Goal: Task Accomplishment & Management: Complete application form

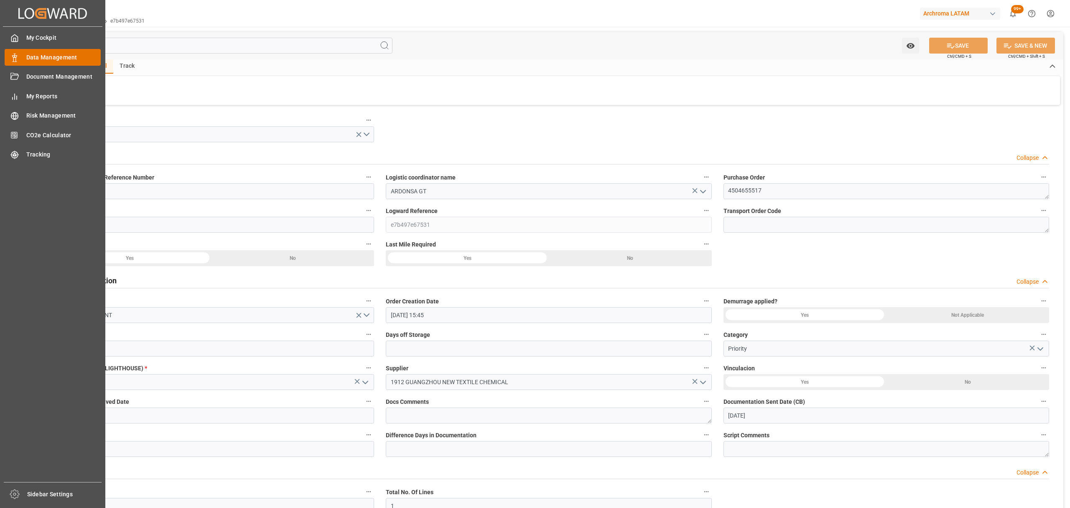
click at [22, 59] on div "Data Management Data Management" at bounding box center [53, 57] width 96 height 16
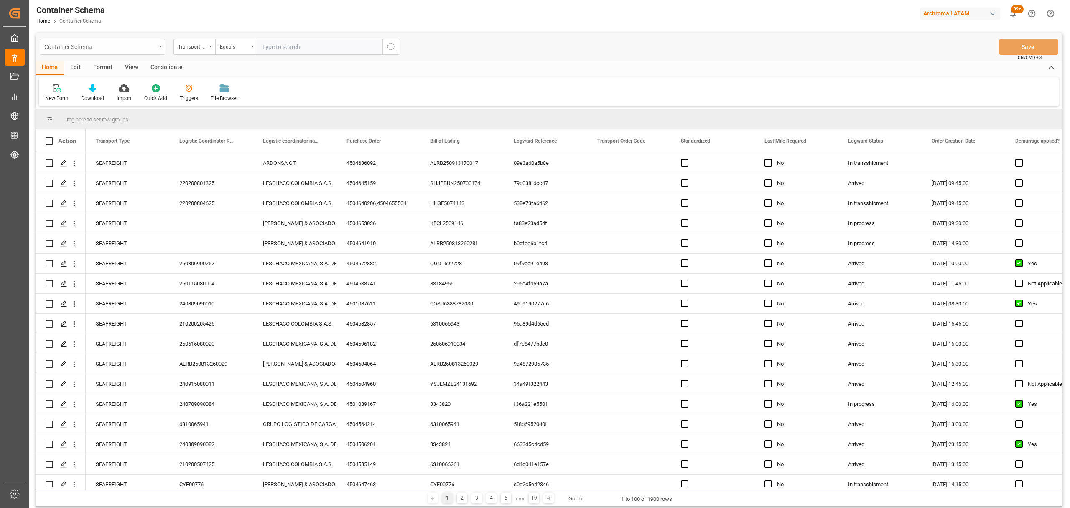
click at [151, 44] on div "Container Schema" at bounding box center [100, 46] width 112 height 10
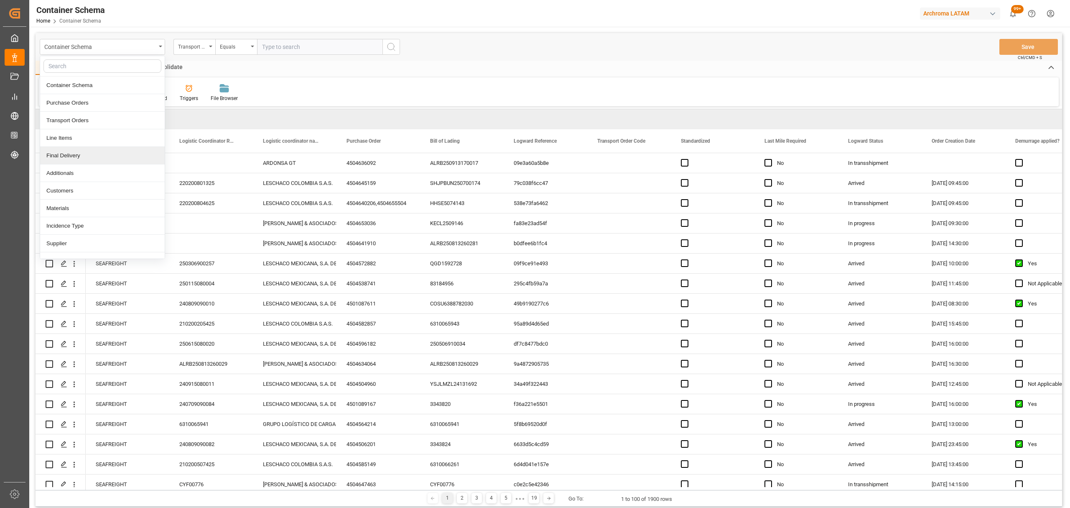
drag, startPoint x: 88, startPoint y: 157, endPoint x: 125, endPoint y: 127, distance: 47.5
click at [88, 158] on div "Final Delivery" at bounding box center [102, 156] width 125 height 18
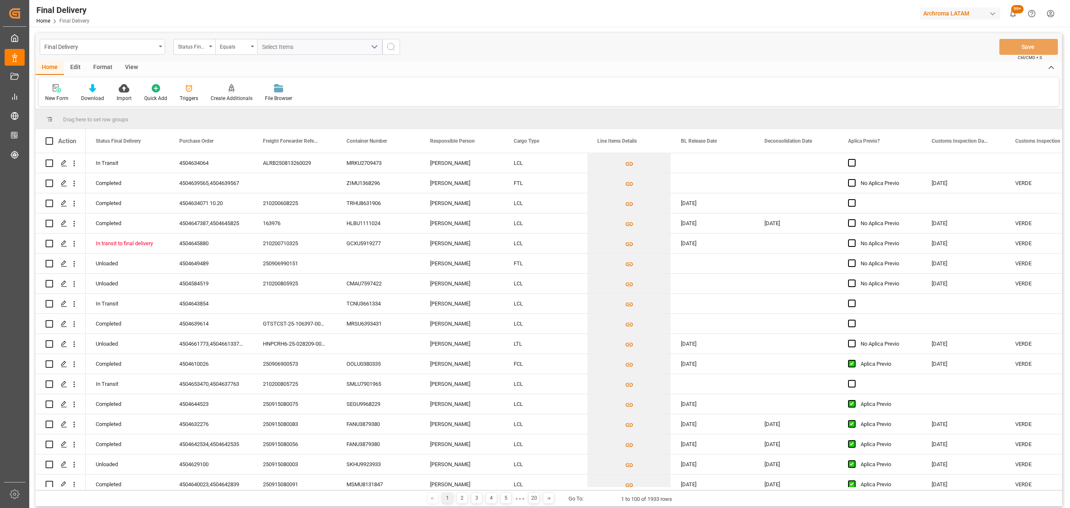
click at [195, 52] on div "Status Final Delivery" at bounding box center [195, 47] width 42 height 16
drag, startPoint x: 216, startPoint y: 101, endPoint x: 220, endPoint y: 84, distance: 16.8
click at [216, 101] on div "Purchase Order" at bounding box center [236, 103] width 125 height 18
click at [236, 46] on div "Equals" at bounding box center [234, 46] width 28 height 10
click at [254, 102] on div "Fuzzy search" at bounding box center [278, 103] width 125 height 18
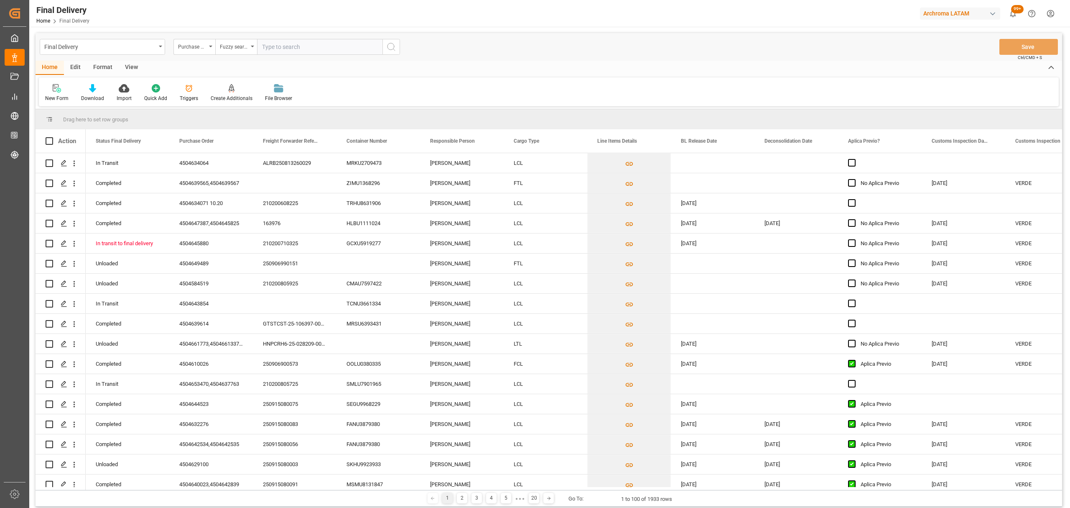
click at [289, 44] on input "text" at bounding box center [319, 47] width 125 height 16
paste input "4504639614"
type input "4504639614"
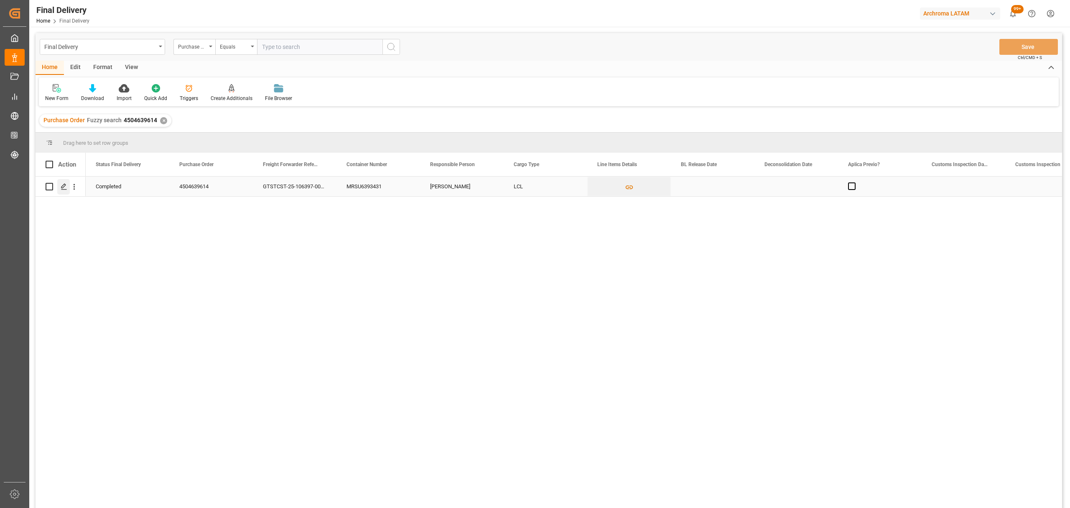
click at [68, 191] on div "Press SPACE to select this row." at bounding box center [63, 186] width 13 height 15
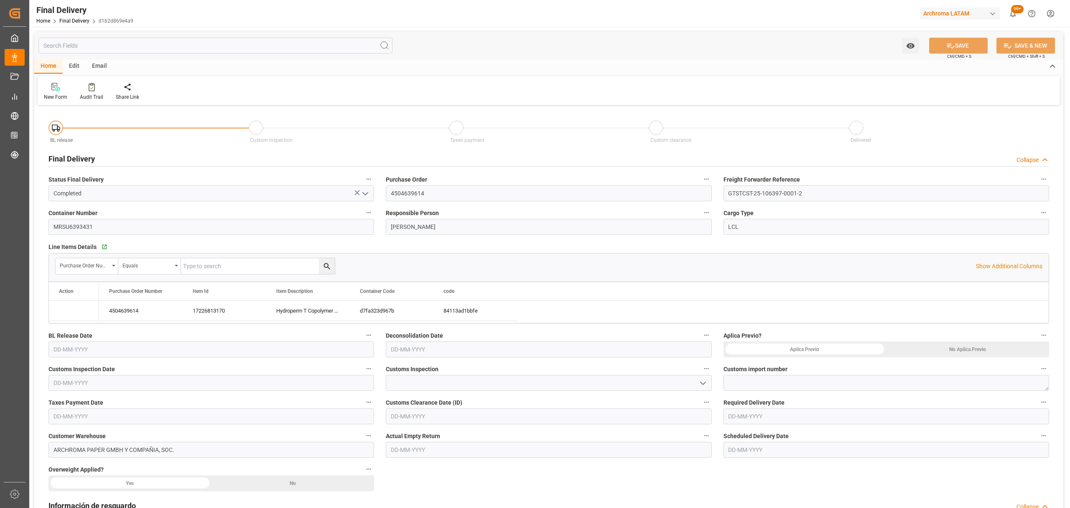
type input "[DATE]"
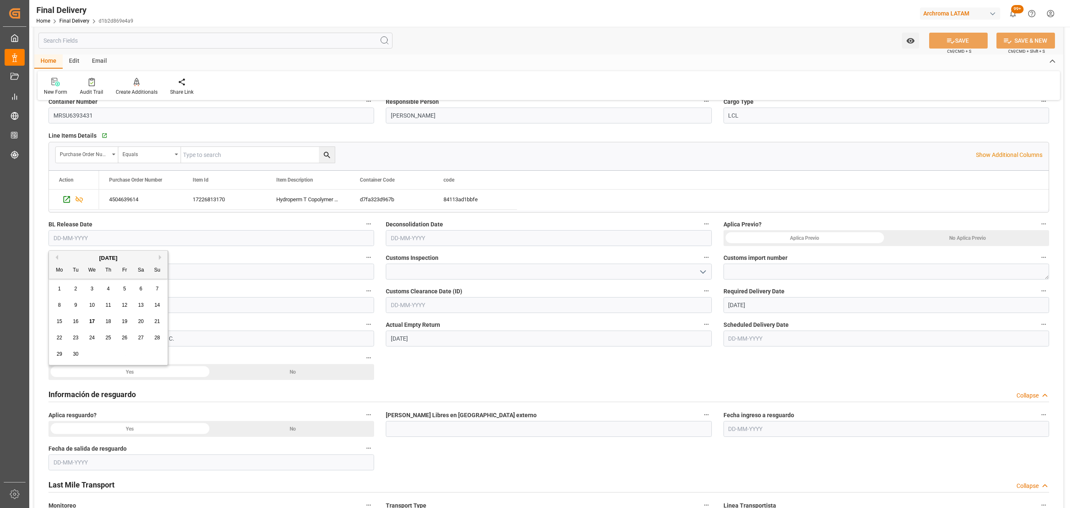
click at [189, 238] on input "text" at bounding box center [212, 238] width 326 height 16
click at [71, 323] on div "16" at bounding box center [76, 322] width 10 height 10
type input "[DATE]"
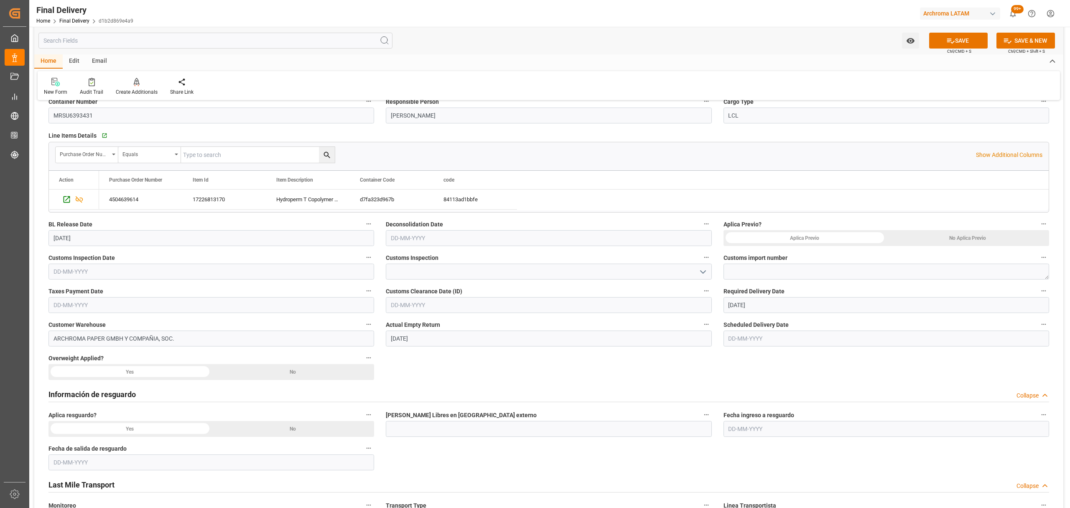
click at [953, 238] on div "No Aplica Previo" at bounding box center [967, 238] width 163 height 16
click at [606, 239] on input "text" at bounding box center [549, 238] width 326 height 16
click at [391, 313] on div "8 9 10 11 12 13 14" at bounding box center [446, 305] width 114 height 16
click at [430, 303] on span "10" at bounding box center [429, 305] width 5 height 6
type input "[DATE]"
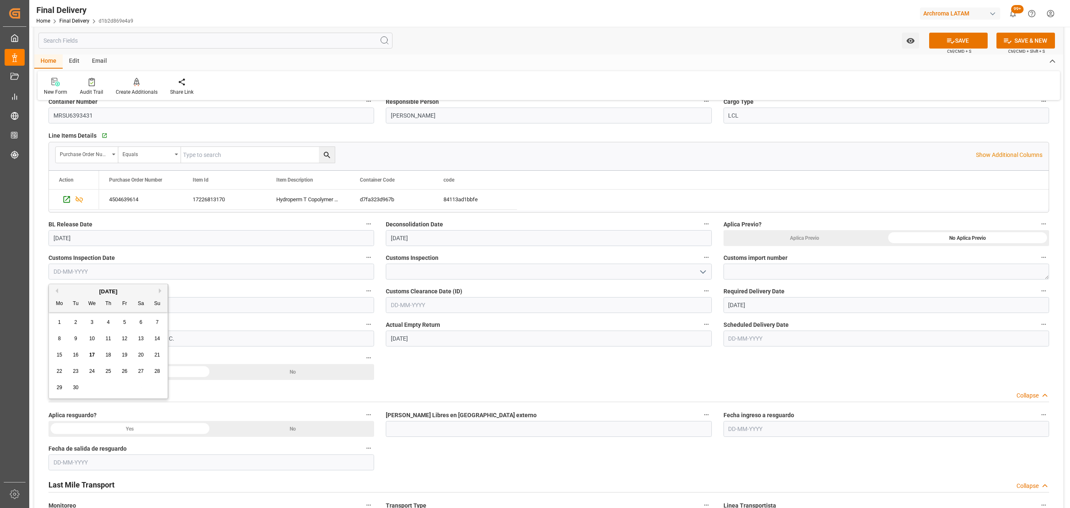
click at [315, 271] on input "text" at bounding box center [212, 271] width 326 height 16
click at [78, 356] on span "16" at bounding box center [75, 355] width 5 height 6
click at [297, 266] on input "[DATE]" at bounding box center [212, 271] width 326 height 16
click at [69, 335] on div "8 9 10 11 12 13 14" at bounding box center [108, 338] width 114 height 16
click at [75, 338] on span "9" at bounding box center [75, 338] width 3 height 6
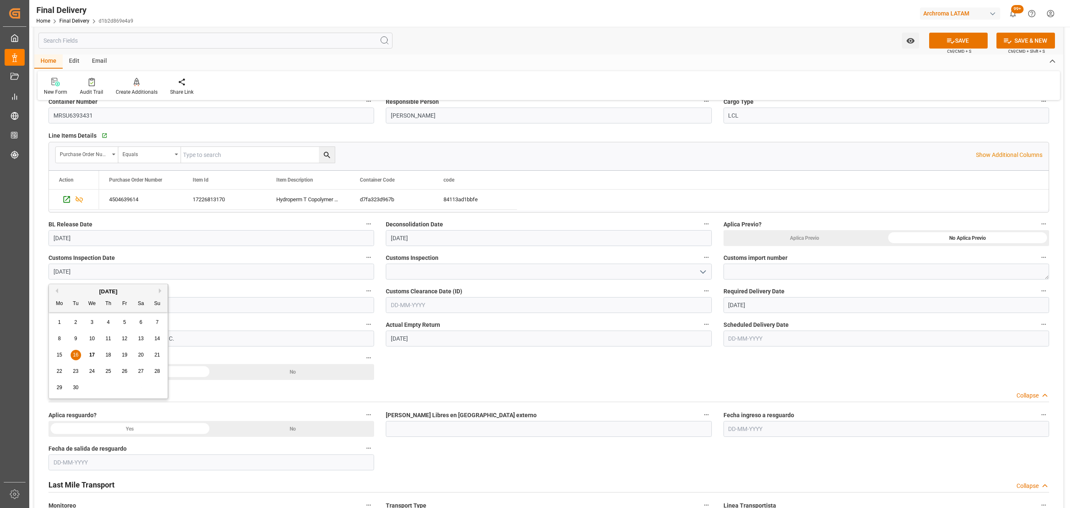
type input "[DATE]"
click at [461, 268] on input at bounding box center [549, 271] width 326 height 16
click at [707, 273] on icon "open menu" at bounding box center [703, 272] width 10 height 10
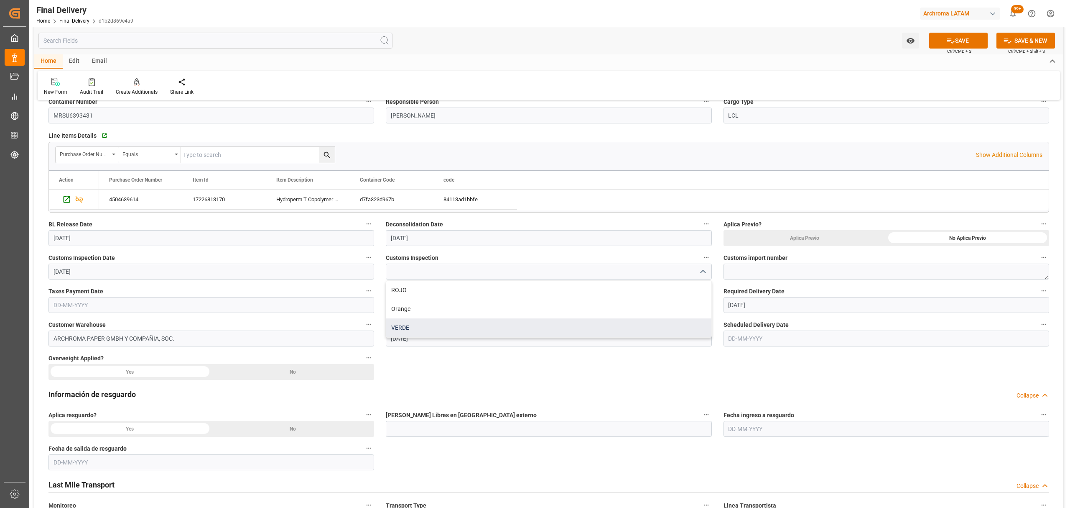
click at [473, 328] on div "VERDE" at bounding box center [548, 327] width 325 height 19
type input "VERDE"
click at [847, 271] on textarea at bounding box center [887, 271] width 326 height 16
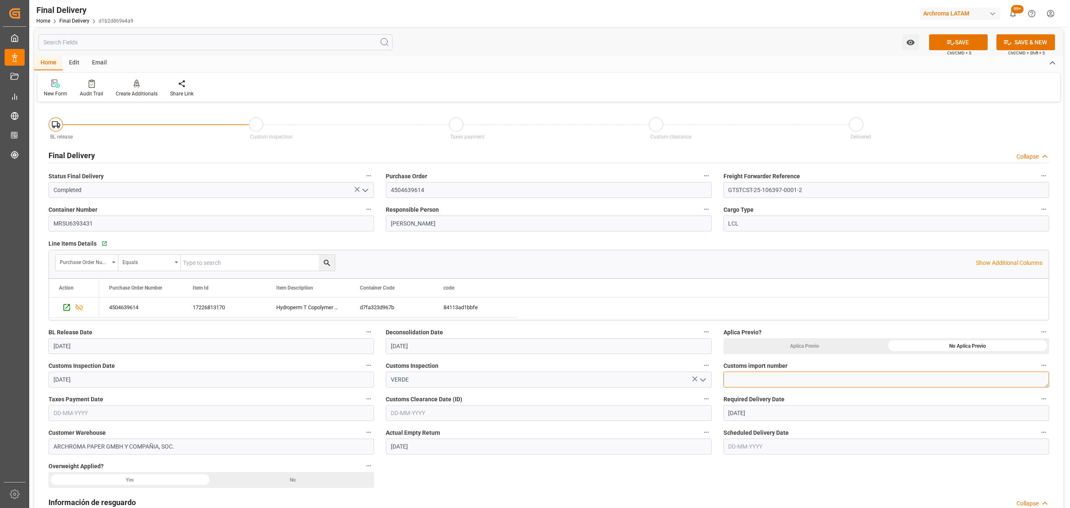
scroll to position [0, 0]
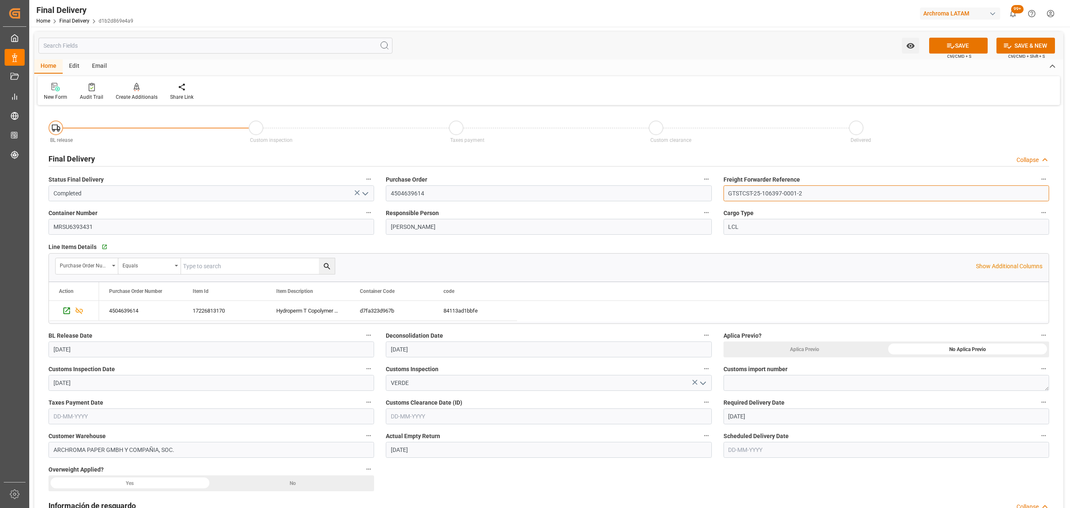
drag, startPoint x: 769, startPoint y: 193, endPoint x: 752, endPoint y: 196, distance: 17.7
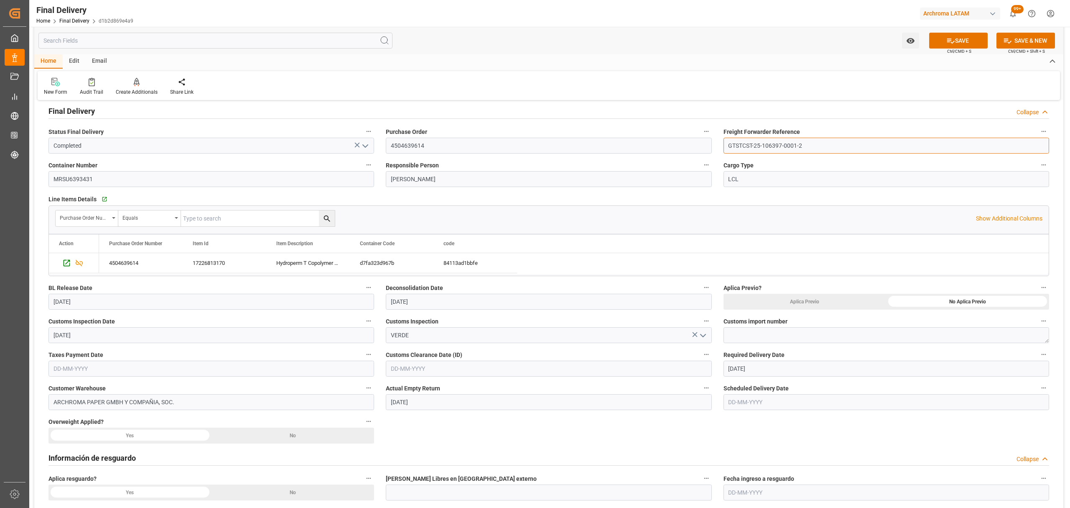
scroll to position [111, 0]
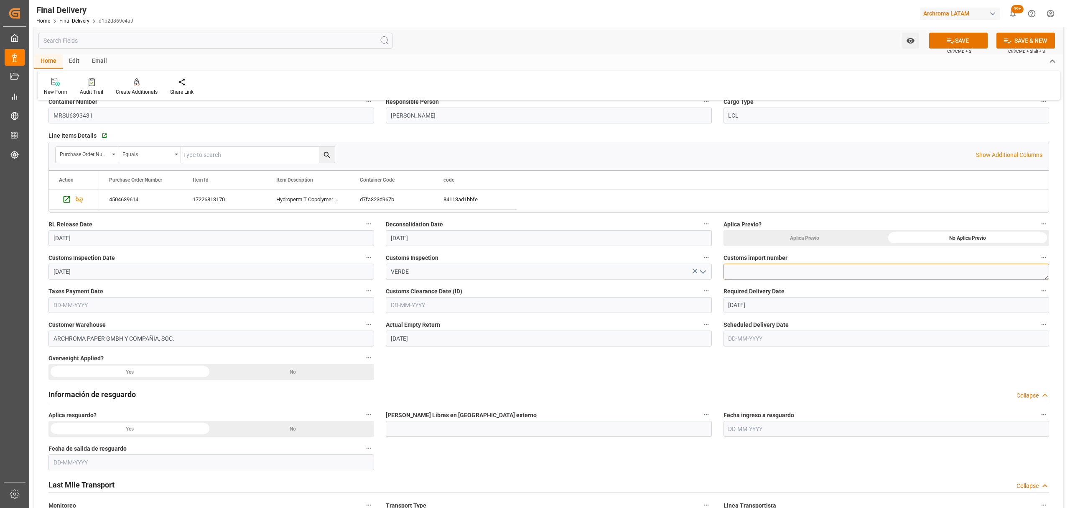
click at [770, 275] on textarea at bounding box center [887, 271] width 326 height 16
paste textarea "GTSTCST-25-106397-0001-2"
type textarea "GTSTCST-25-106397-0001-2"
click at [472, 306] on input "text" at bounding box center [549, 305] width 326 height 16
click at [391, 364] on div "8 9 10 11 12 13 14" at bounding box center [446, 372] width 114 height 16
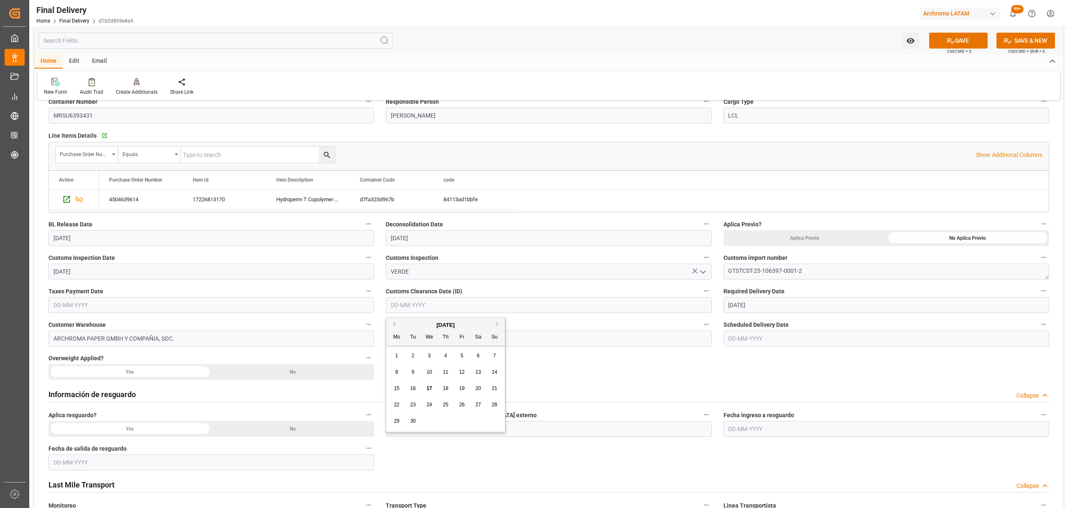
click at [412, 389] on span "16" at bounding box center [412, 388] width 5 height 6
type input "[DATE]"
click at [168, 302] on input "text" at bounding box center [212, 305] width 326 height 16
click at [72, 375] on div "9" at bounding box center [76, 372] width 10 height 10
type input "[DATE]"
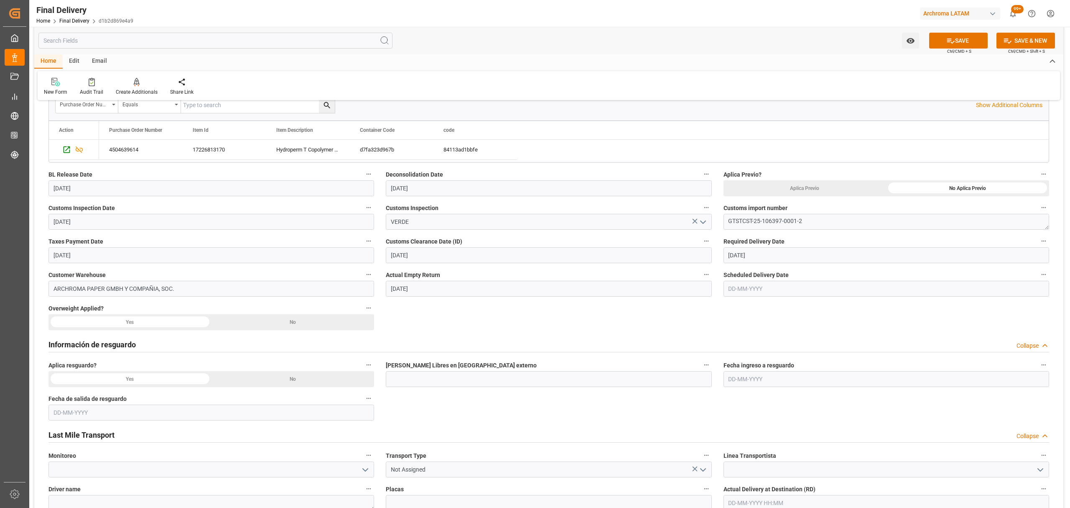
scroll to position [223, 0]
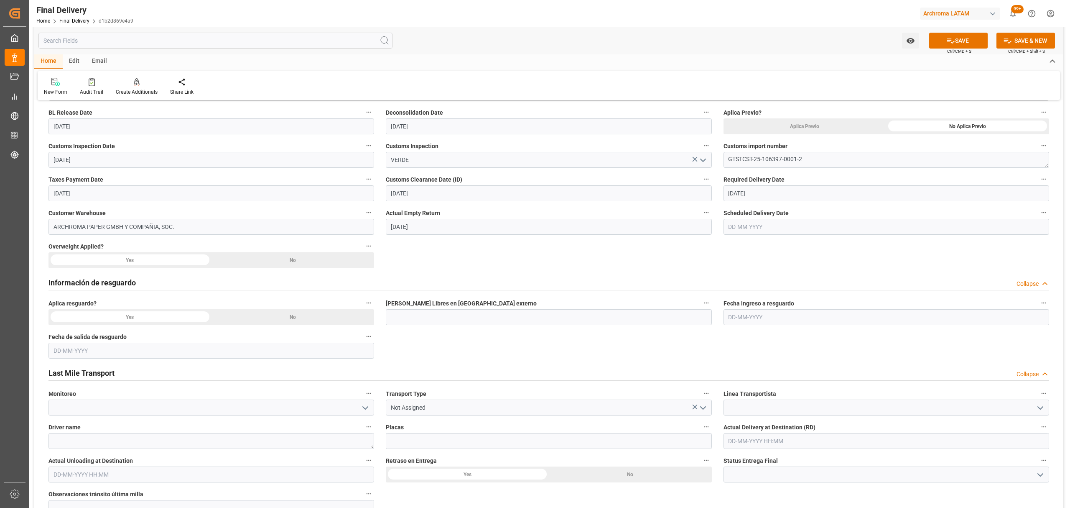
click at [764, 222] on input "text" at bounding box center [887, 227] width 326 height 16
click at [728, 318] on div "22 23 24 25 26 27 28" at bounding box center [784, 326] width 114 height 16
click at [774, 311] on div "15 16 17 18 19 20 21" at bounding box center [784, 310] width 114 height 16
click at [771, 313] on div "17" at bounding box center [767, 310] width 10 height 10
type input "[DATE]"
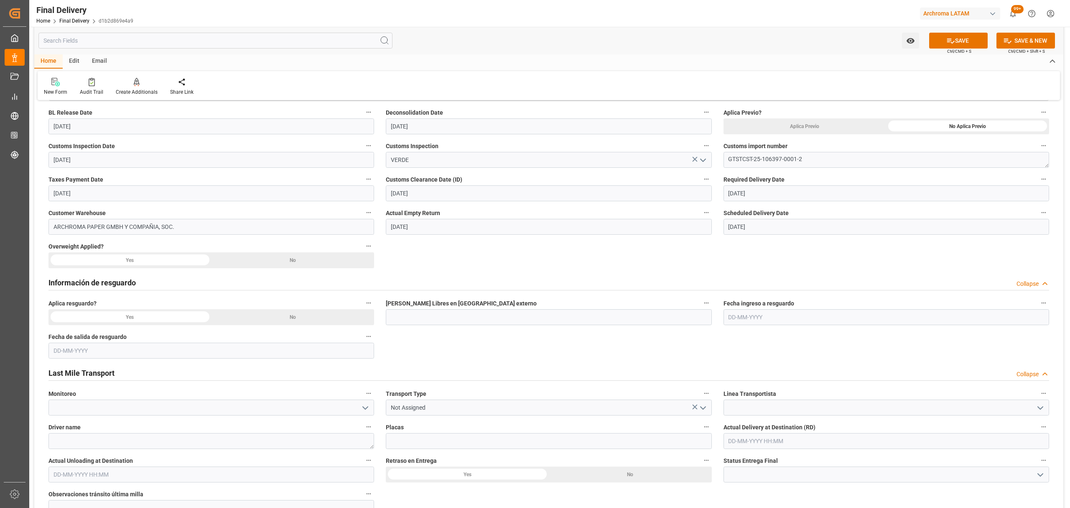
click at [1039, 406] on icon "open menu" at bounding box center [1041, 408] width 10 height 10
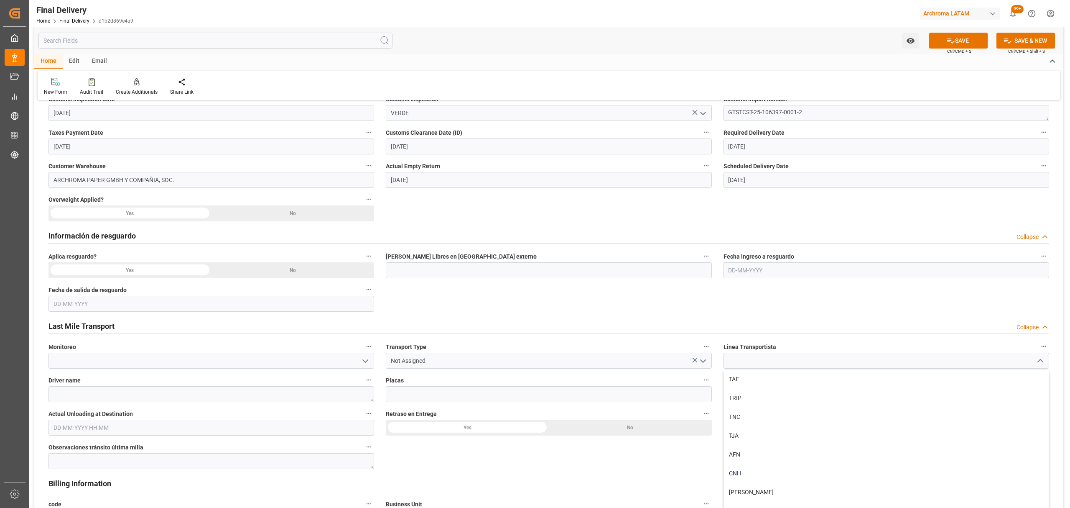
scroll to position [390, 0]
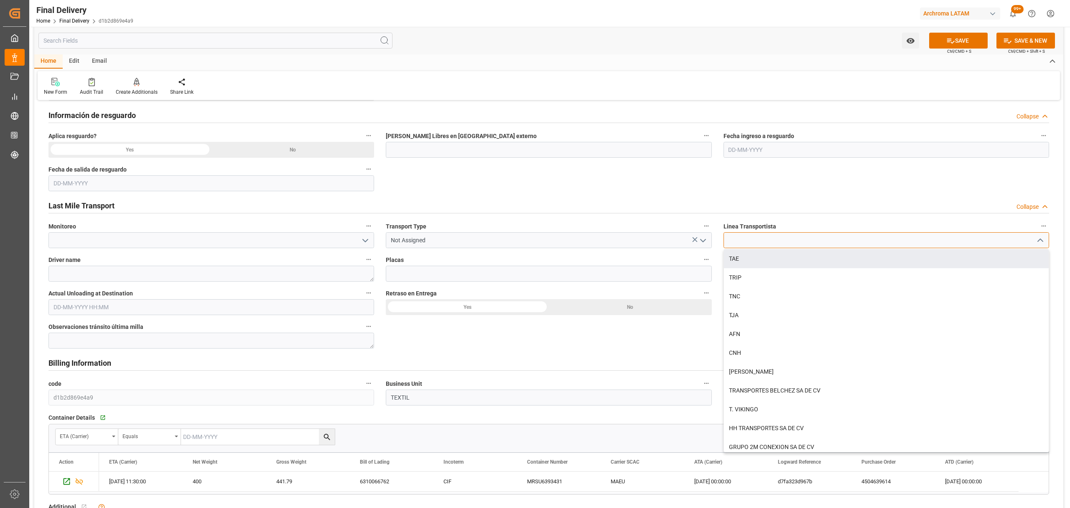
click at [775, 239] on input at bounding box center [887, 240] width 326 height 16
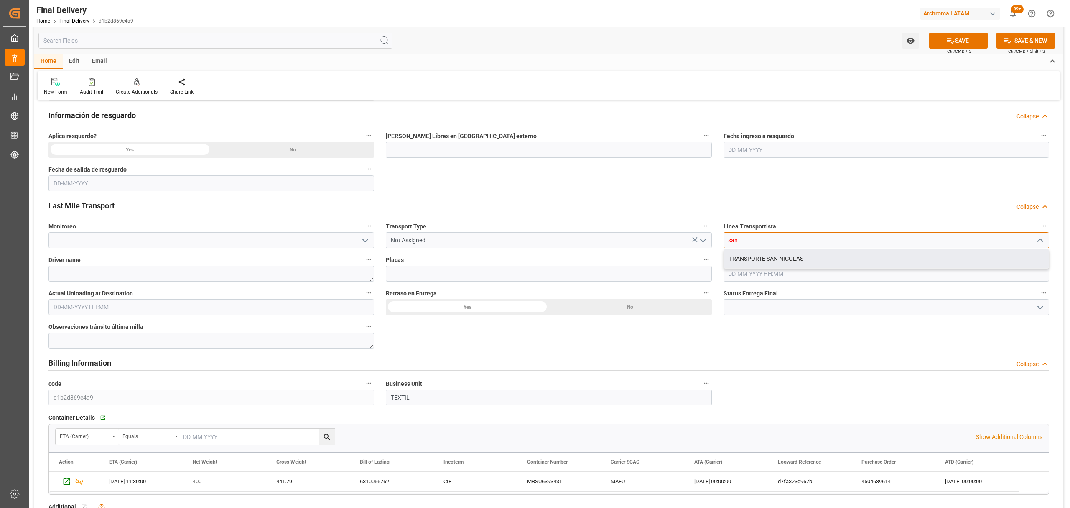
click at [768, 260] on div "TRANSPORTE SAN NICOLAS" at bounding box center [886, 258] width 325 height 19
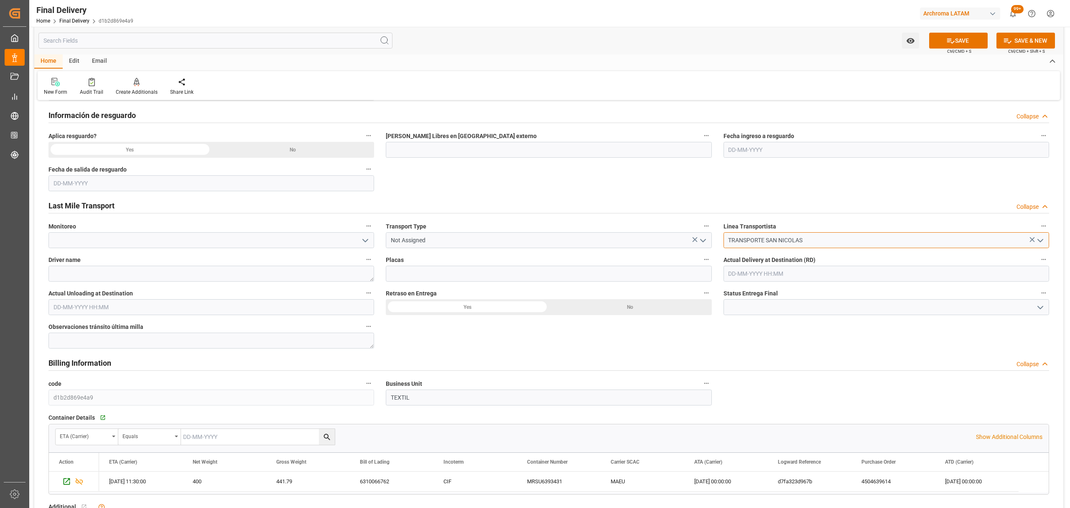
type input "TRANSPORTE SAN NICOLAS"
click at [700, 240] on icon "open menu" at bounding box center [703, 240] width 10 height 10
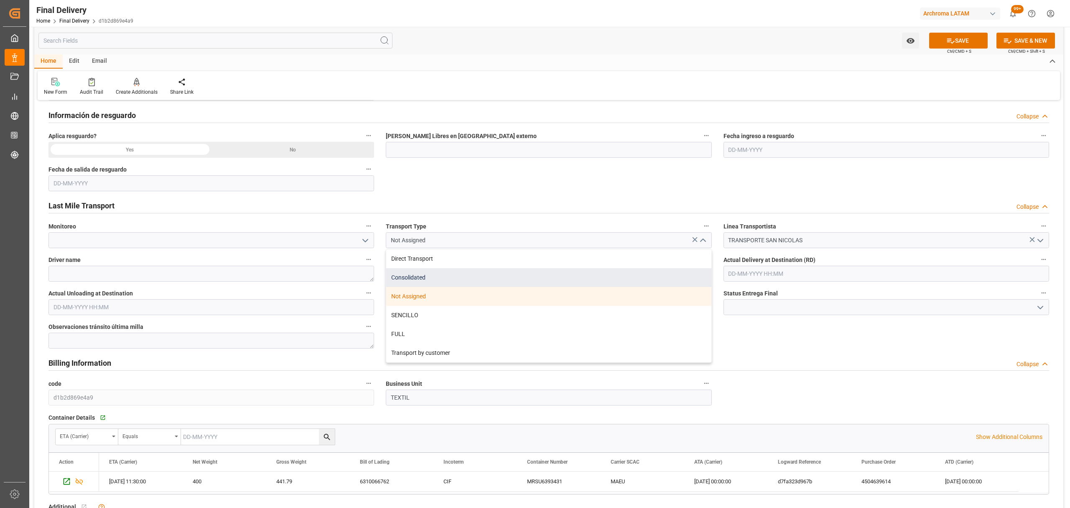
click at [455, 268] on div "Consolidated" at bounding box center [548, 277] width 325 height 19
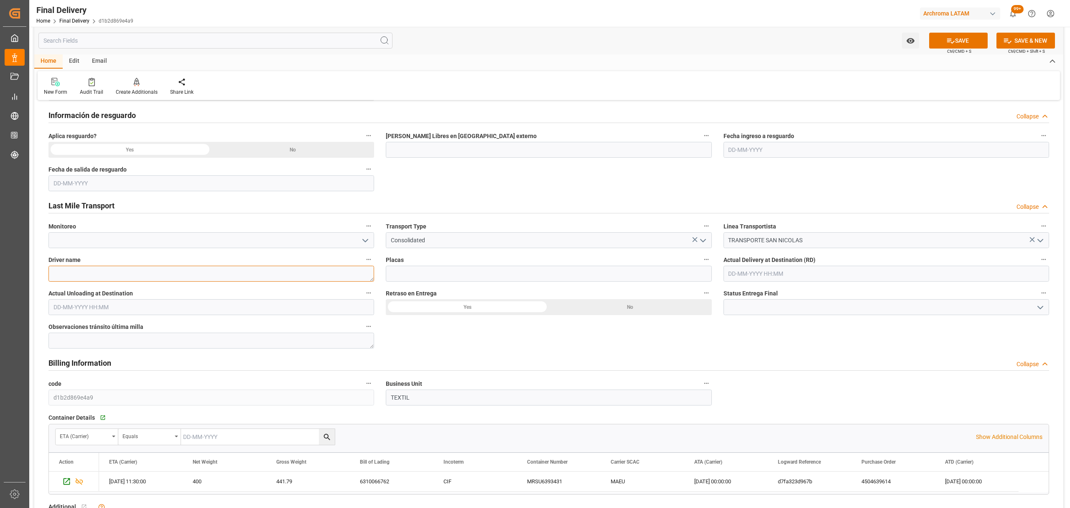
click at [298, 275] on textarea at bounding box center [212, 274] width 326 height 16
click at [702, 240] on icon "open menu" at bounding box center [703, 240] width 10 height 10
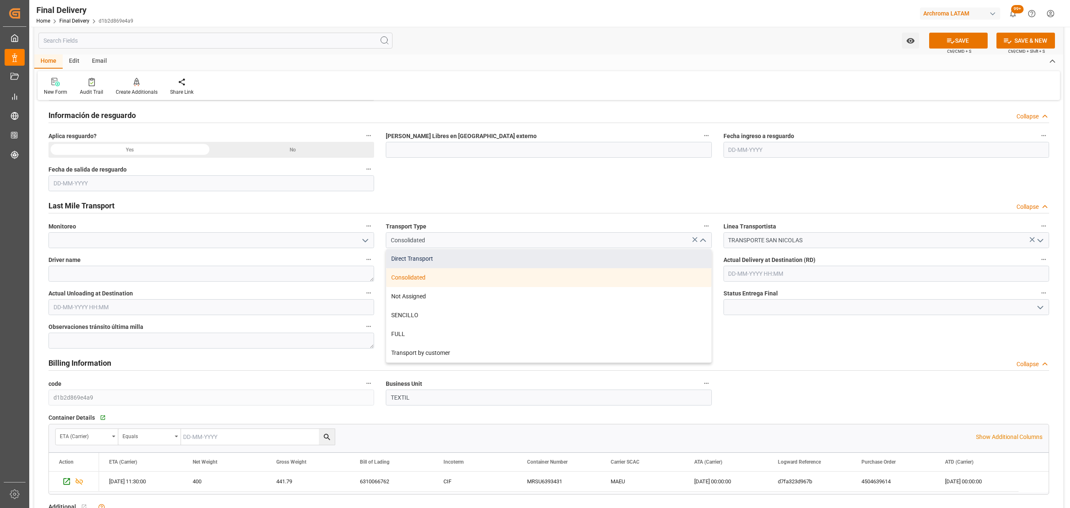
click at [477, 261] on div "Direct Transport" at bounding box center [548, 258] width 325 height 19
type input "Direct Transport"
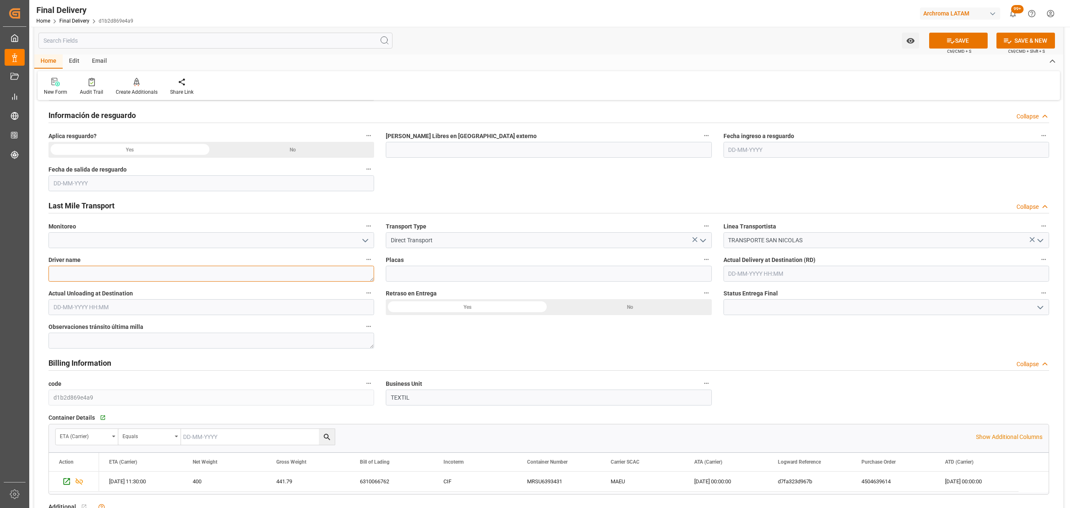
click at [280, 273] on textarea at bounding box center [212, 274] width 326 height 16
type textarea "[PERSON_NAME]"
click at [407, 266] on input at bounding box center [549, 274] width 326 height 16
paste input "C 606BJK"
type input "C 606BJK"
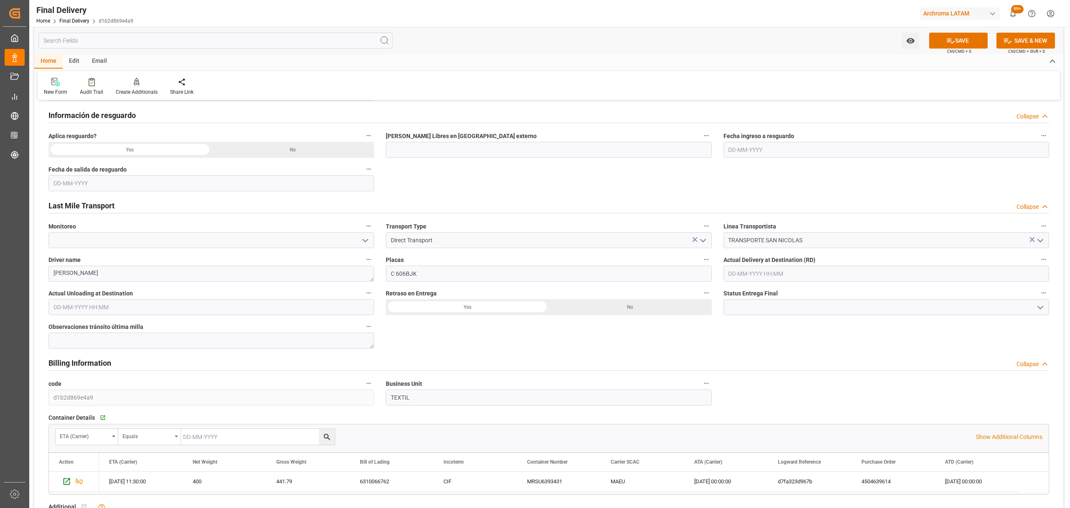
click at [1040, 304] on button "open menu" at bounding box center [1040, 307] width 13 height 13
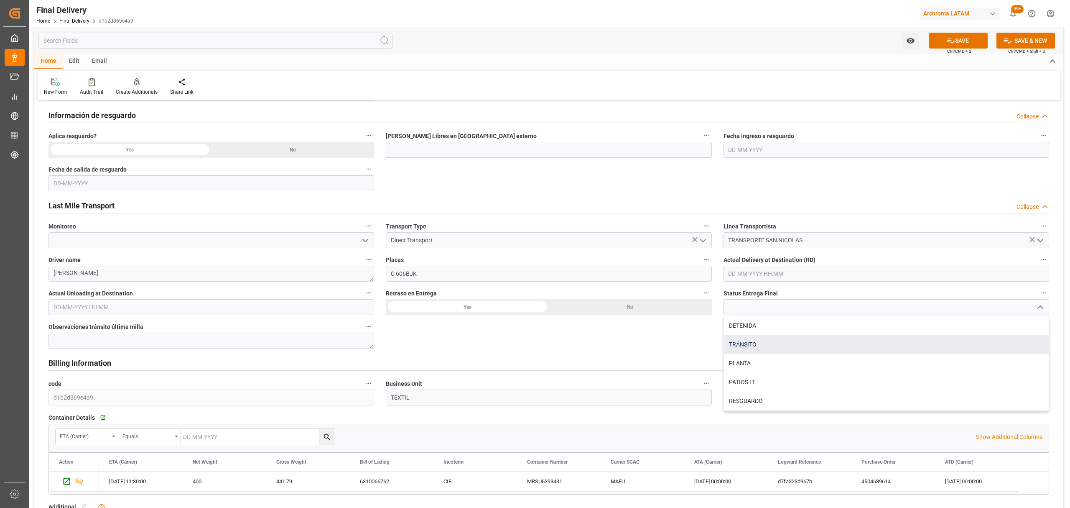
click at [857, 343] on div "TRÁNSITO" at bounding box center [886, 344] width 325 height 19
type input "TRÁNSITO"
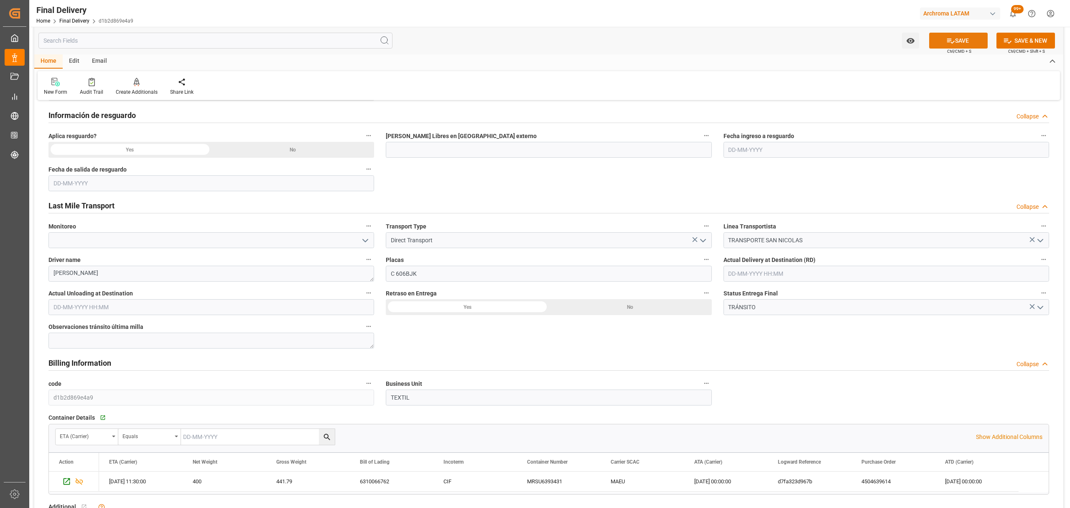
click at [949, 44] on icon at bounding box center [951, 40] width 9 height 9
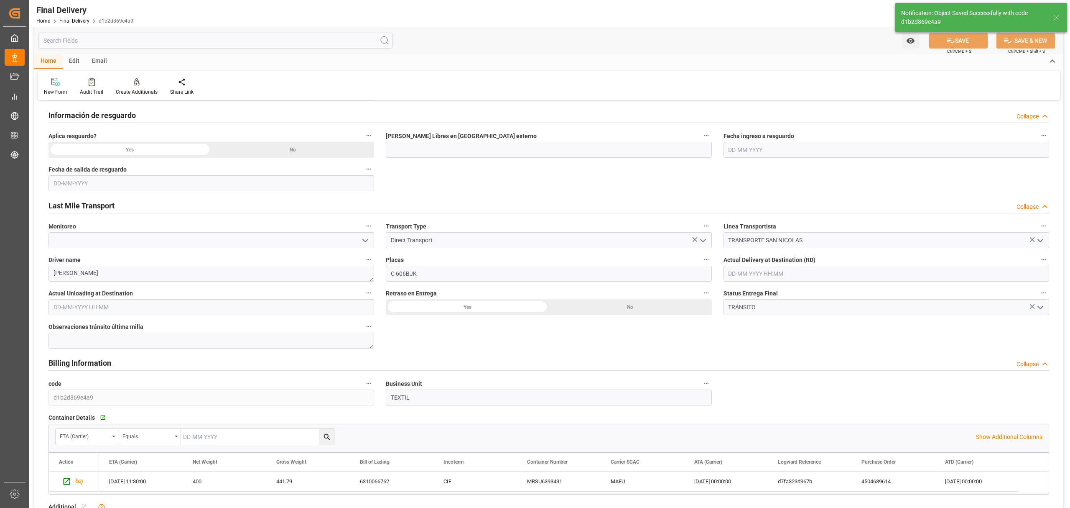
type textarea "1"
type input "12"
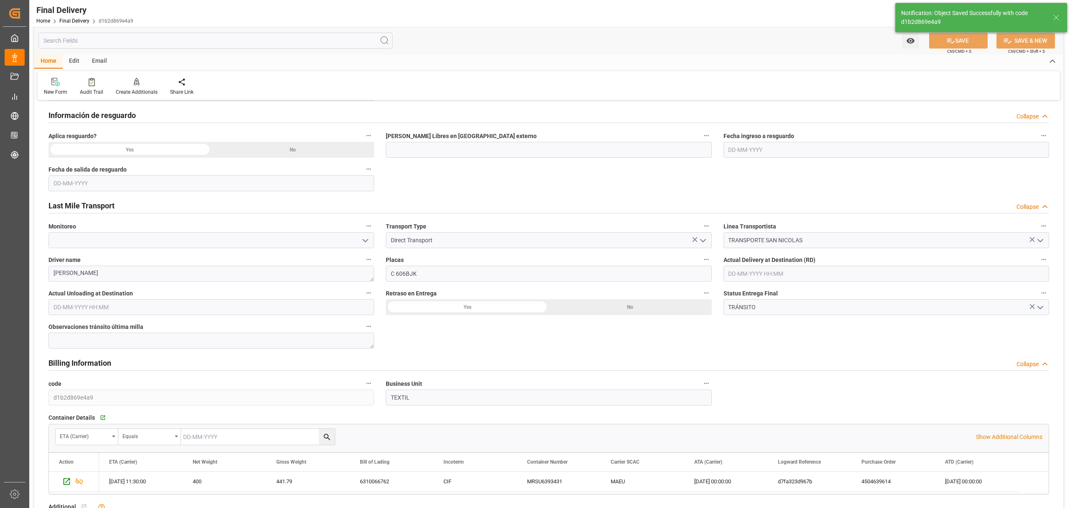
type input "12"
